Goal: Information Seeking & Learning: Learn about a topic

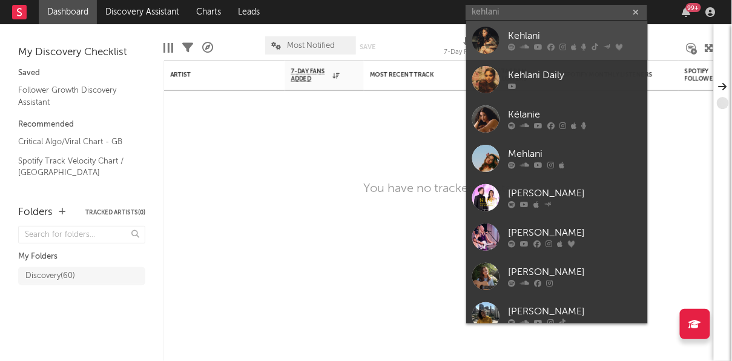
type input "kehlani"
click at [599, 38] on div "Kehlani" at bounding box center [574, 36] width 133 height 15
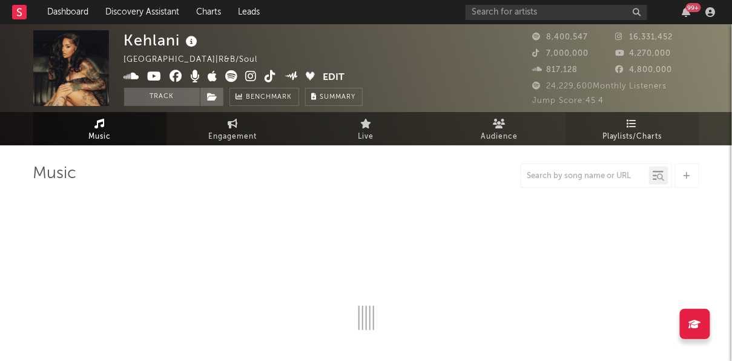
click at [651, 137] on span "Playlists/Charts" at bounding box center [632, 137] width 60 height 15
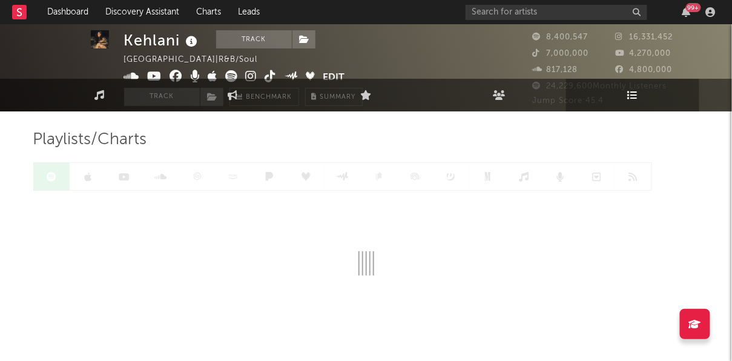
scroll to position [63, 0]
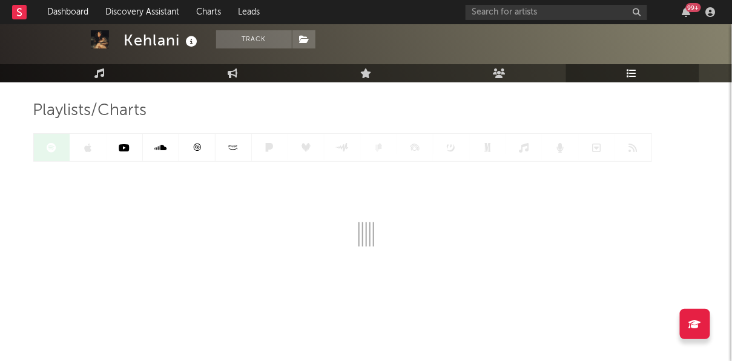
click at [200, 146] on icon at bounding box center [196, 147] width 9 height 9
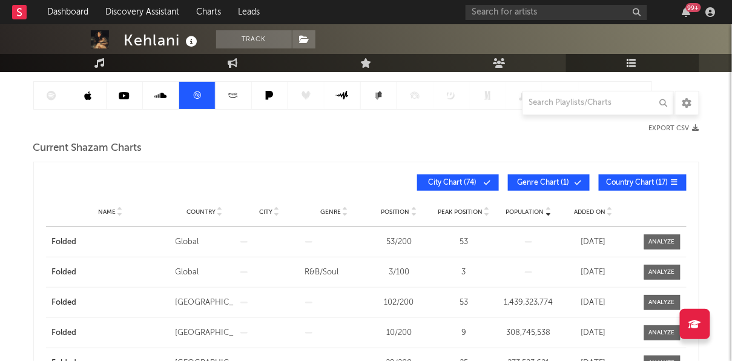
scroll to position [116, 0]
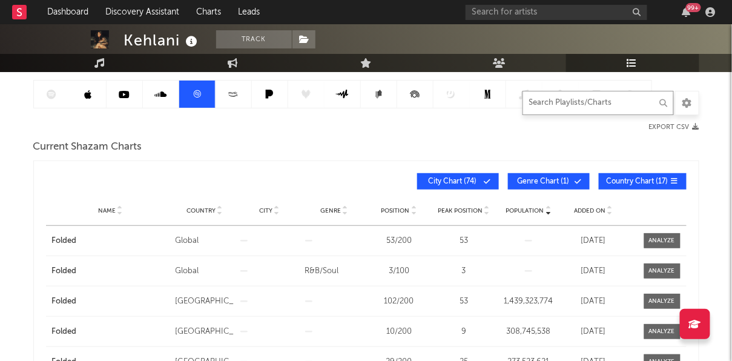
click at [571, 104] on input "text" at bounding box center [597, 103] width 151 height 24
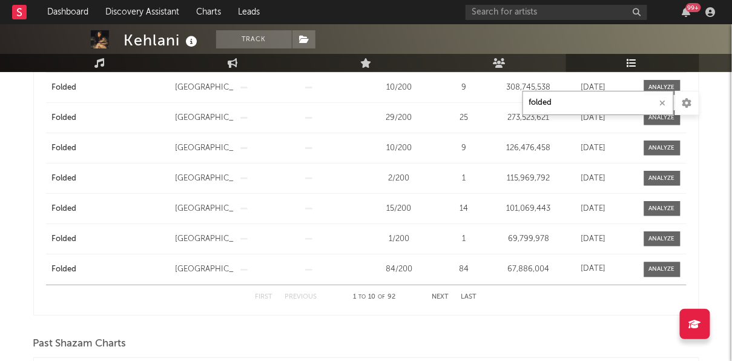
scroll to position [363, 0]
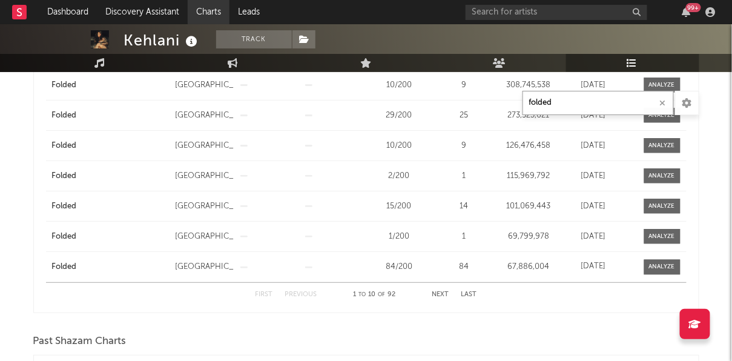
type input "folded"
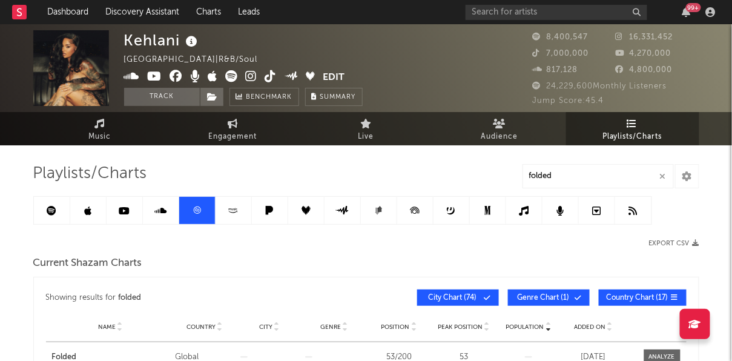
click at [252, 76] on icon at bounding box center [252, 76] width 12 height 12
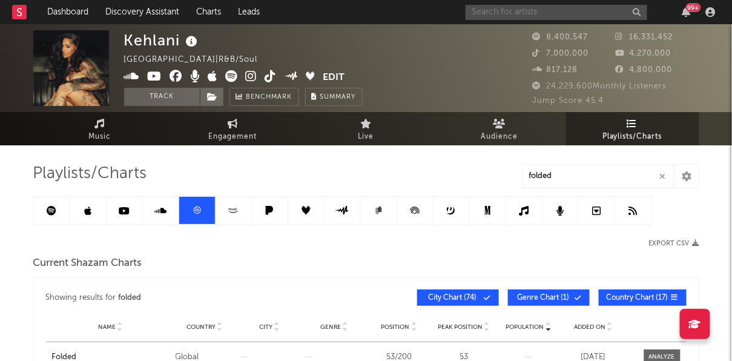
click at [517, 18] on input "text" at bounding box center [556, 12] width 182 height 15
click at [520, 15] on input "bella kay" at bounding box center [556, 12] width 182 height 15
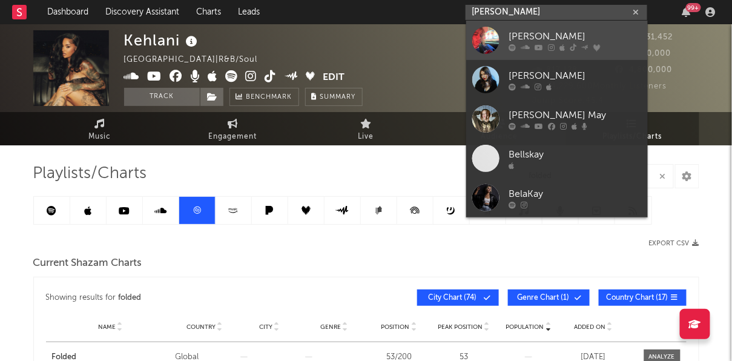
type input "bella kay"
click at [520, 40] on div "[PERSON_NAME]" at bounding box center [574, 36] width 133 height 15
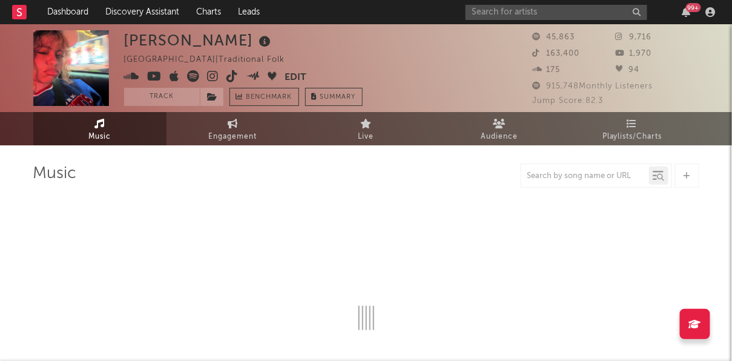
select select "1w"
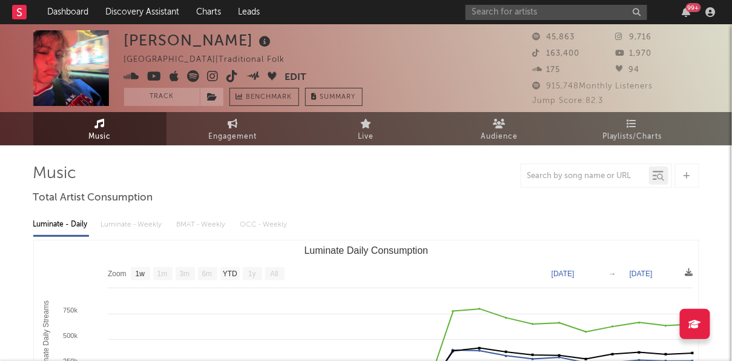
click at [209, 77] on icon at bounding box center [214, 76] width 12 height 12
click at [660, 125] on link "Playlists/Charts" at bounding box center [632, 128] width 133 height 33
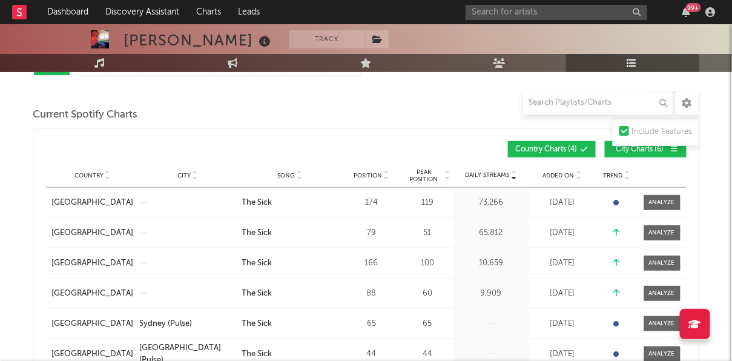
scroll to position [123, 0]
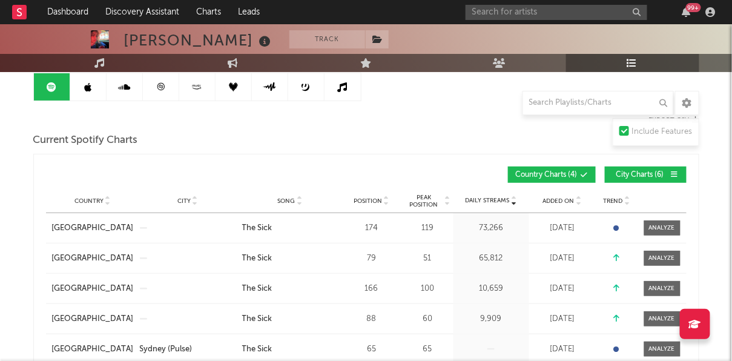
click at [104, 93] on link at bounding box center [88, 86] width 36 height 27
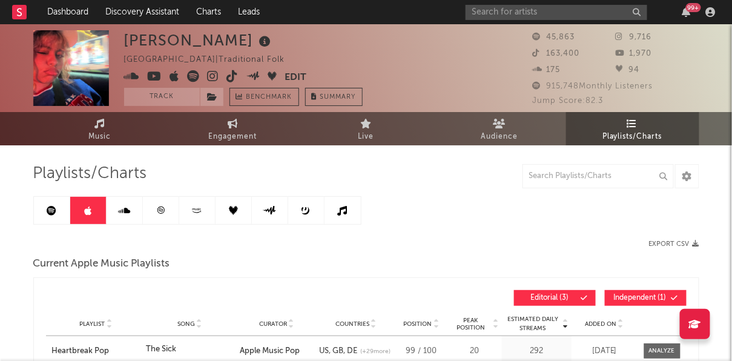
click at [166, 215] on link at bounding box center [161, 210] width 36 height 27
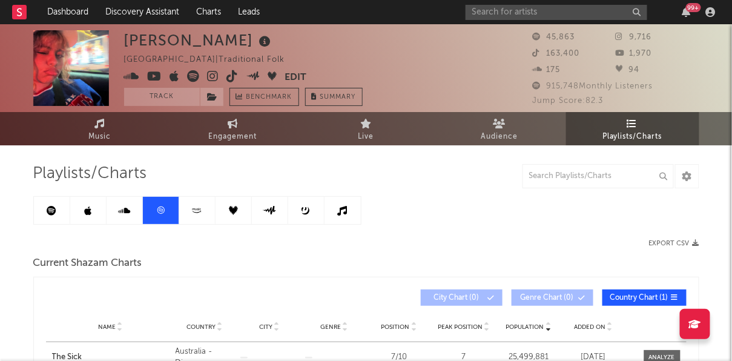
click at [128, 208] on icon at bounding box center [124, 211] width 12 height 10
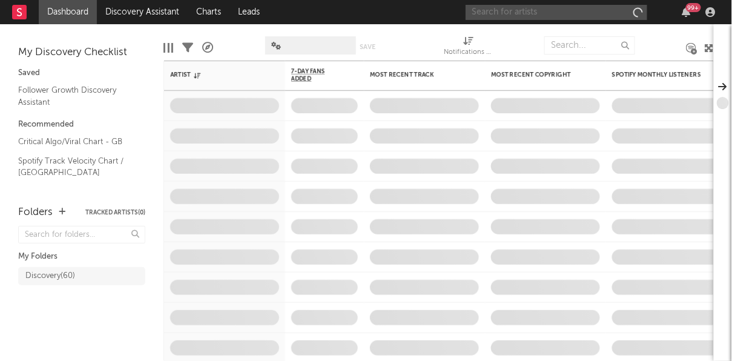
click at [554, 12] on input "text" at bounding box center [556, 12] width 182 height 15
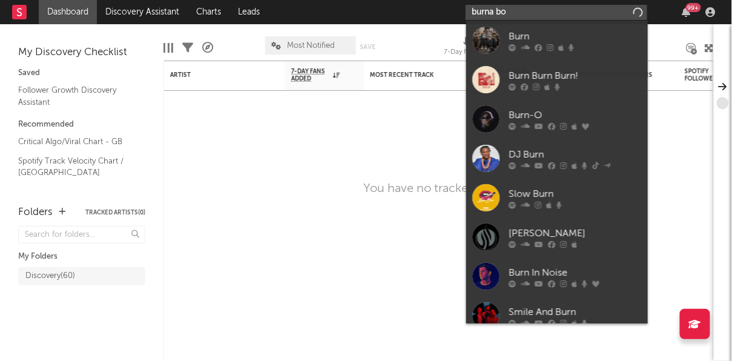
type input "burna boy"
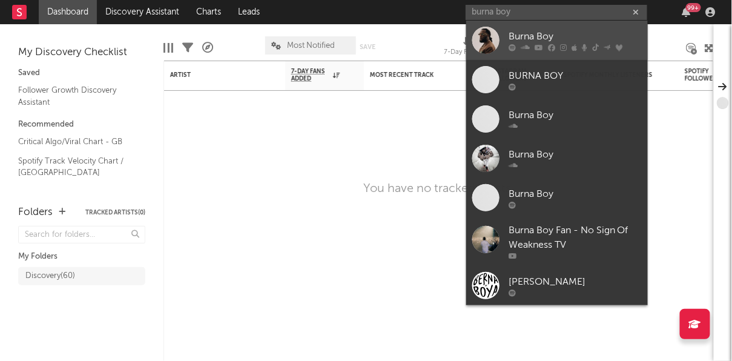
click at [563, 27] on link "Burna Boy" at bounding box center [557, 40] width 182 height 39
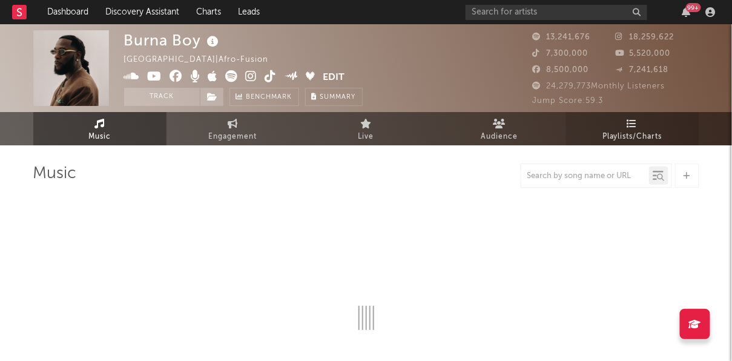
select select "6m"
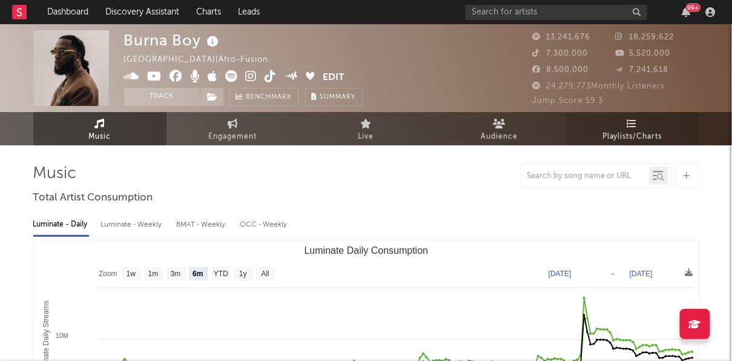
click at [622, 134] on span "Playlists/Charts" at bounding box center [632, 137] width 60 height 15
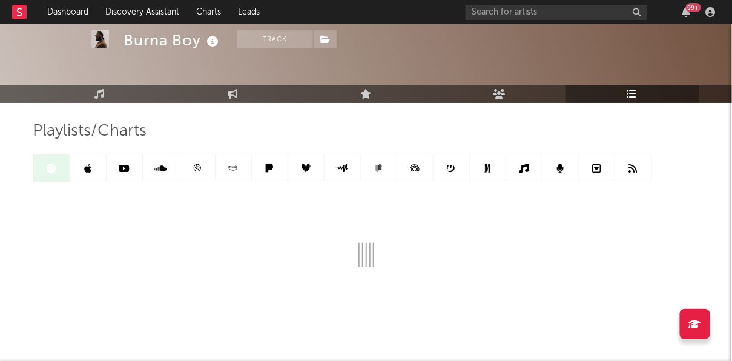
scroll to position [63, 0]
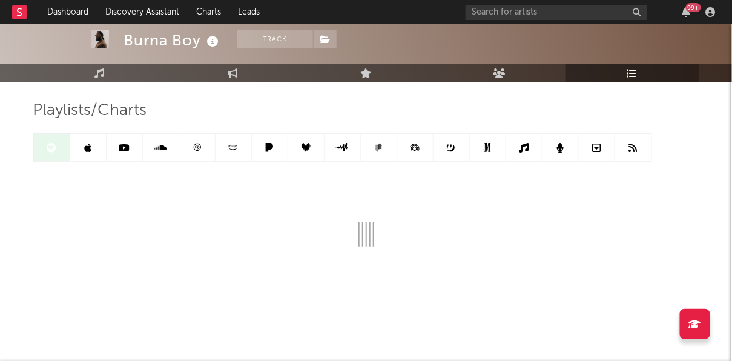
click at [188, 151] on link at bounding box center [197, 147] width 36 height 27
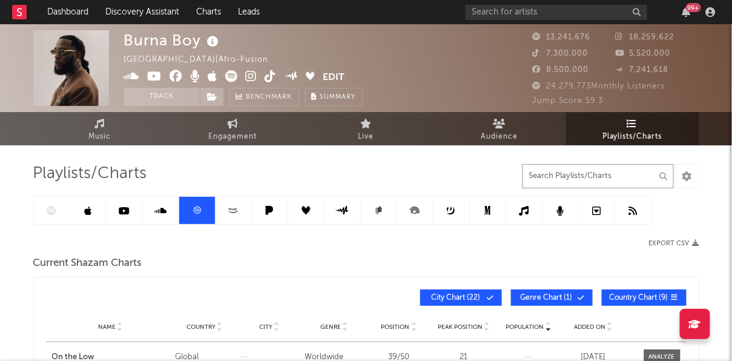
click at [608, 165] on input "text" at bounding box center [597, 176] width 151 height 24
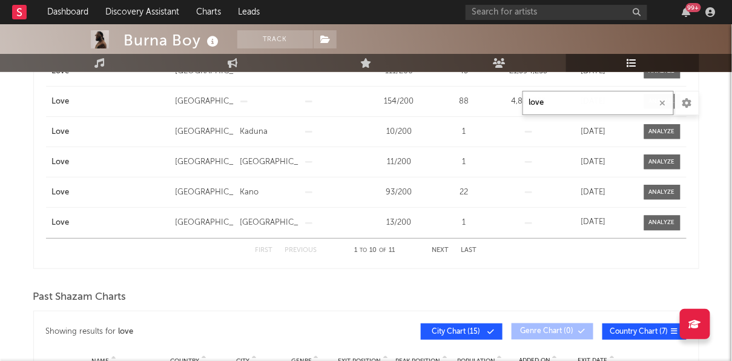
scroll to position [410, 0]
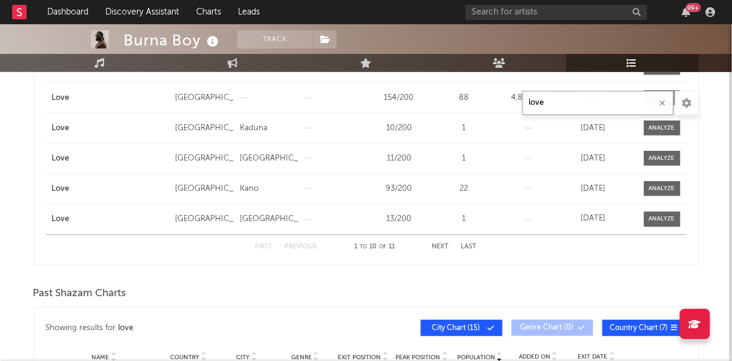
click at [437, 245] on button "Next" at bounding box center [440, 246] width 17 height 7
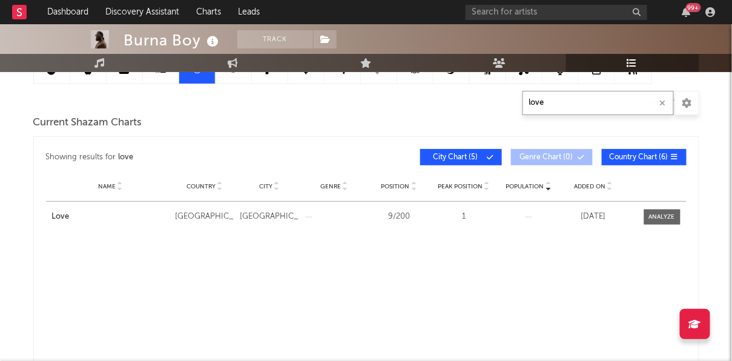
scroll to position [0, 0]
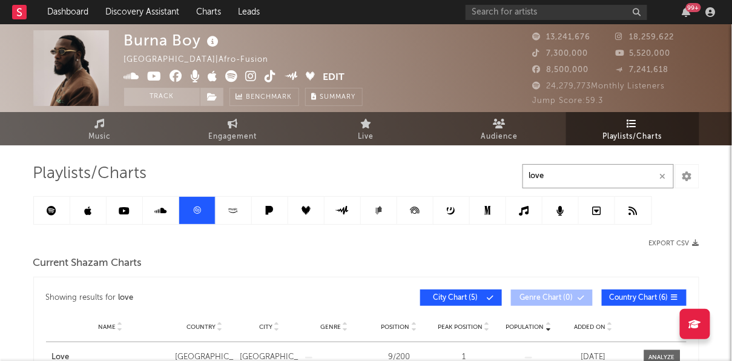
type input "love"
click at [231, 213] on icon at bounding box center [233, 210] width 14 height 9
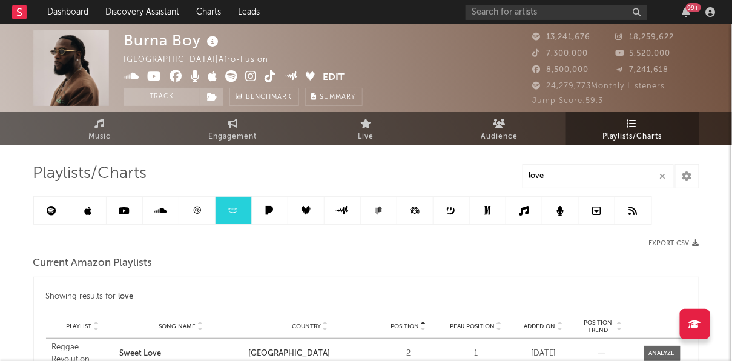
click at [158, 209] on icon at bounding box center [160, 211] width 12 height 10
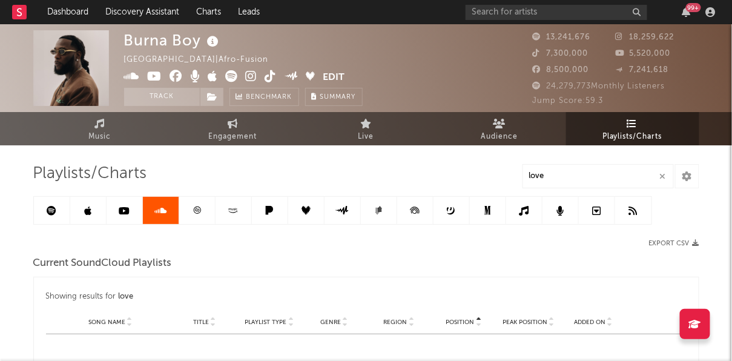
click at [77, 218] on link at bounding box center [88, 210] width 36 height 27
